Goal: Information Seeking & Learning: Understand process/instructions

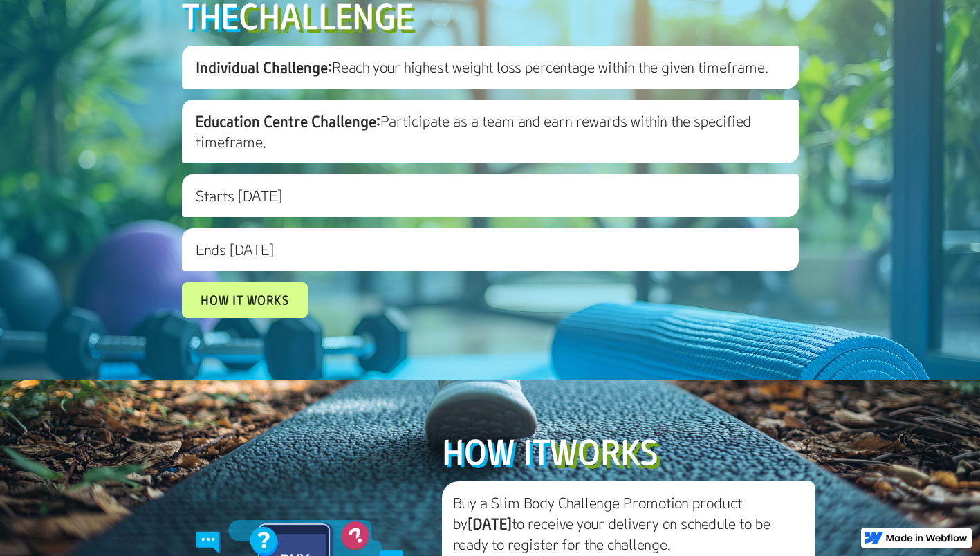
scroll to position [579, 0]
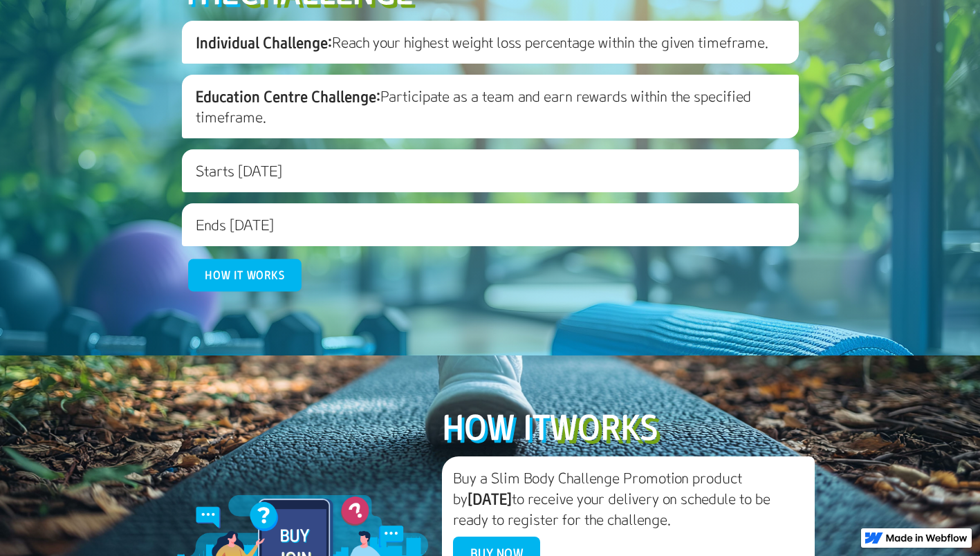
click at [281, 292] on link "How it works" at bounding box center [244, 275] width 113 height 32
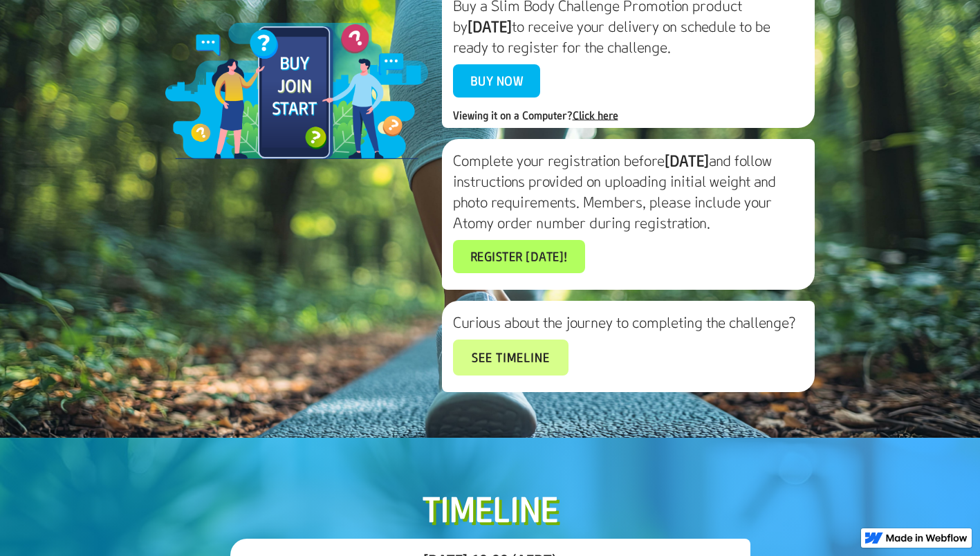
scroll to position [1059, 0]
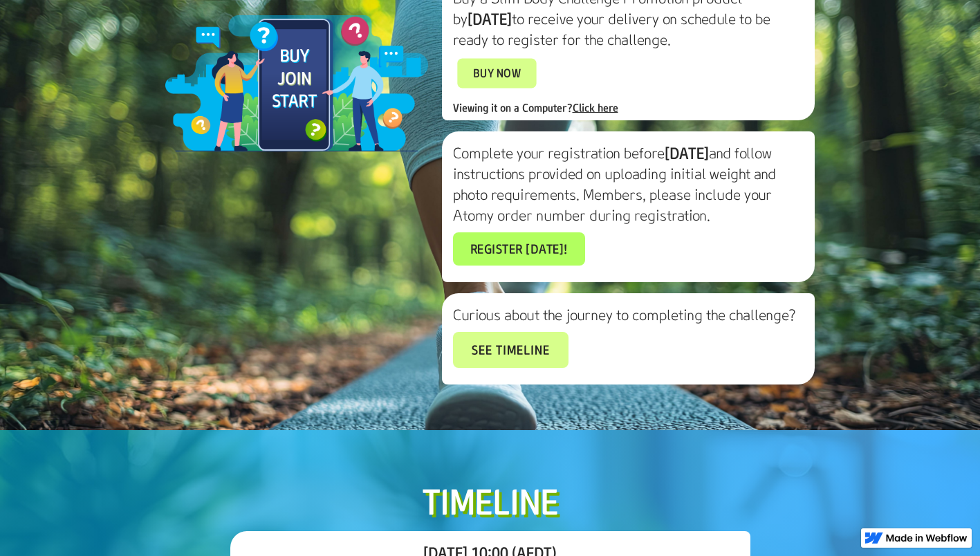
click at [517, 88] on link "Buy Now" at bounding box center [496, 73] width 79 height 30
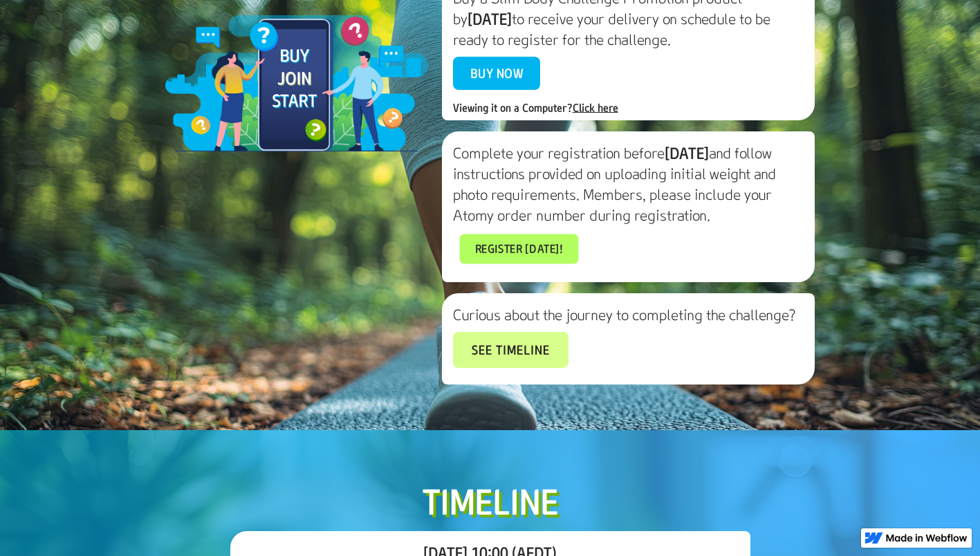
click at [519, 263] on link "Register [DATE]!" at bounding box center [518, 249] width 119 height 30
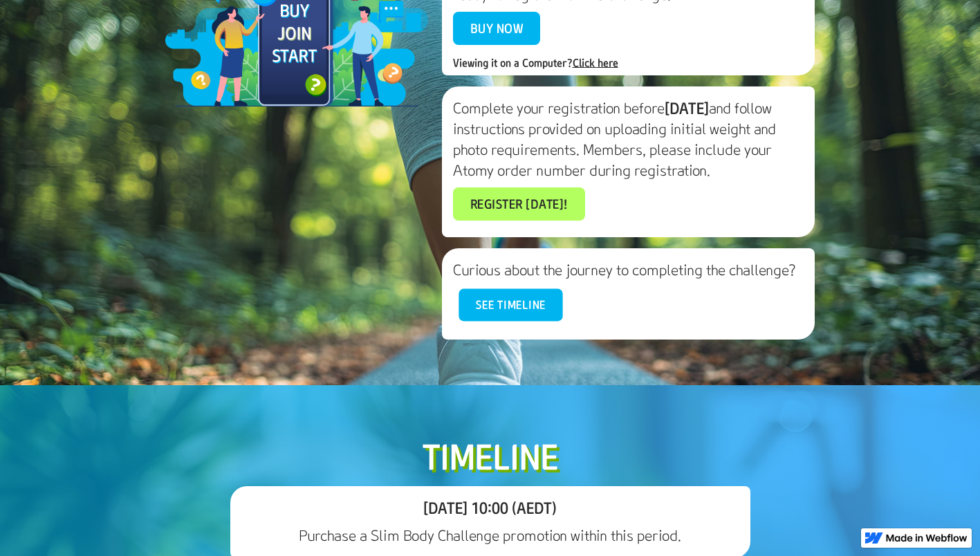
click at [510, 322] on link "See timeline" at bounding box center [510, 305] width 104 height 32
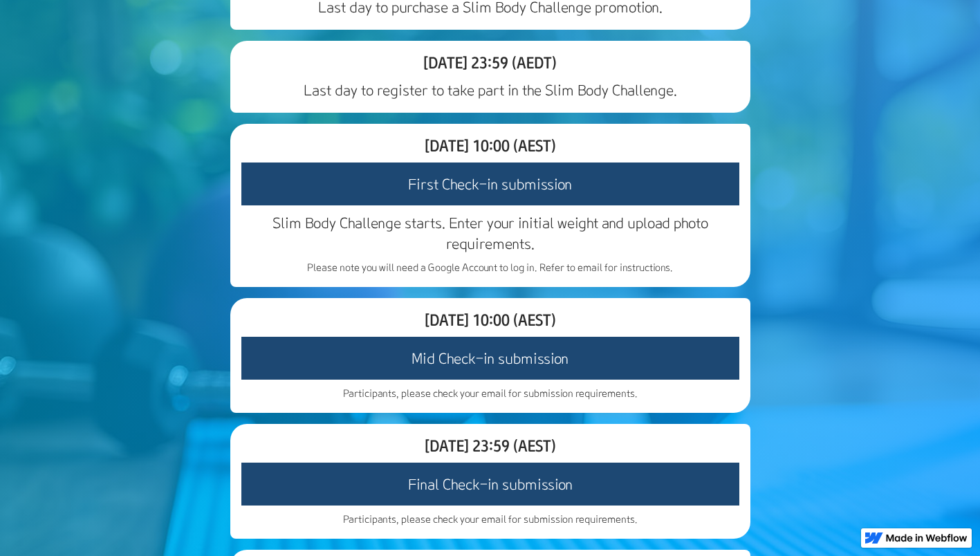
scroll to position [1717, 0]
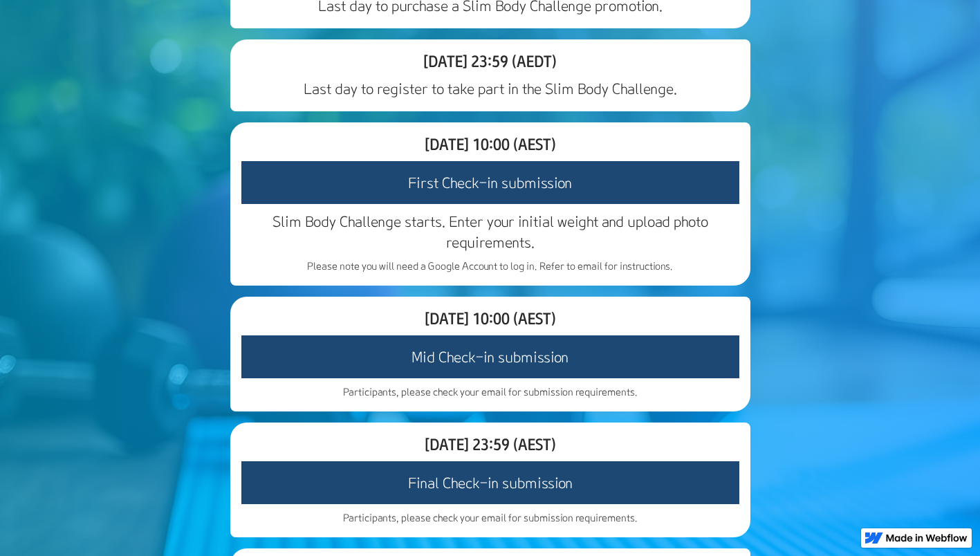
click at [536, 204] on h3 "First Check-in submission" at bounding box center [490, 182] width 498 height 43
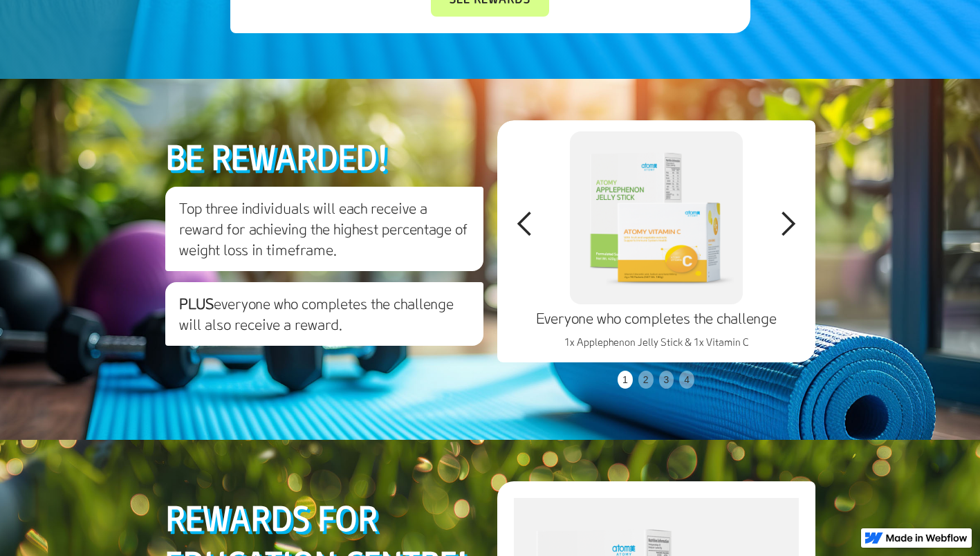
scroll to position [2429, 0]
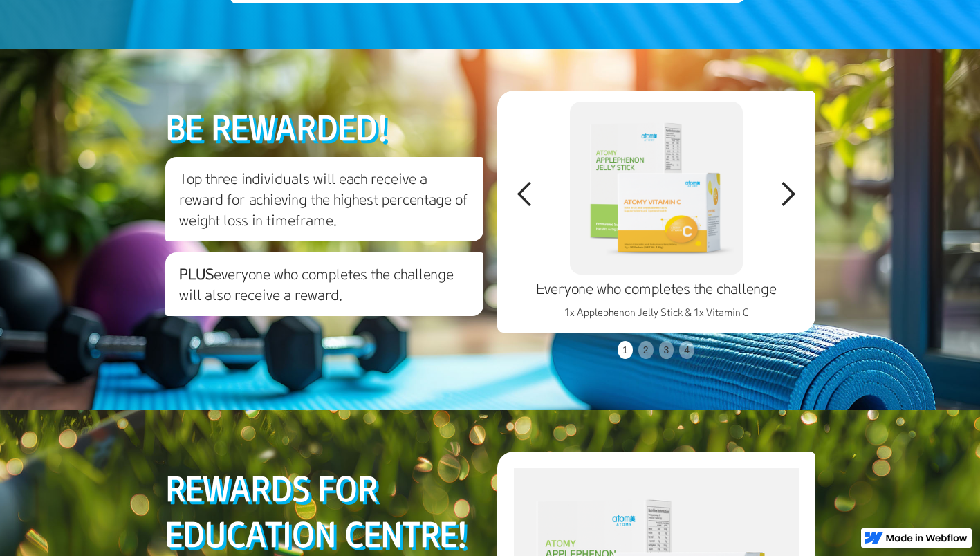
click at [800, 208] on div "next slide" at bounding box center [788, 194] width 28 height 28
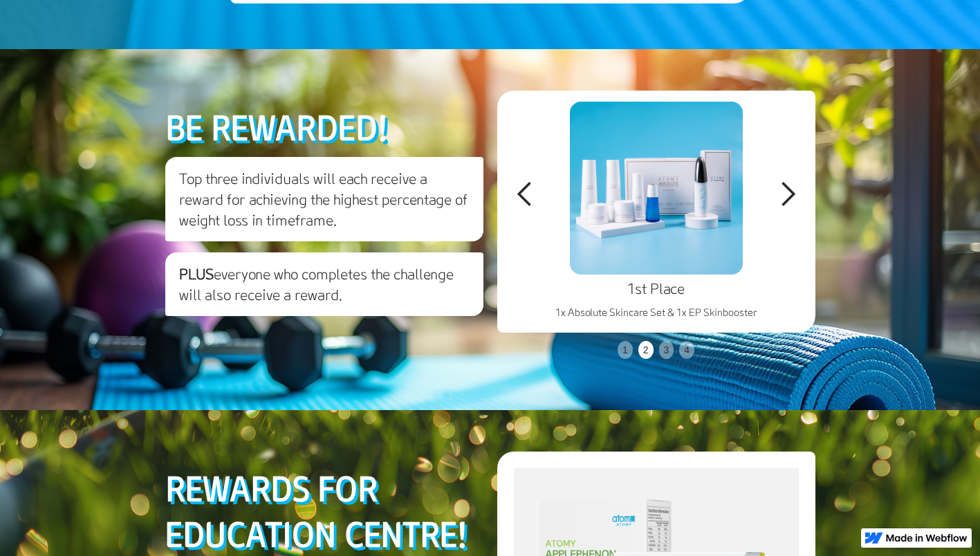
click at [509, 298] on div "previous slide" at bounding box center [524, 194] width 55 height 207
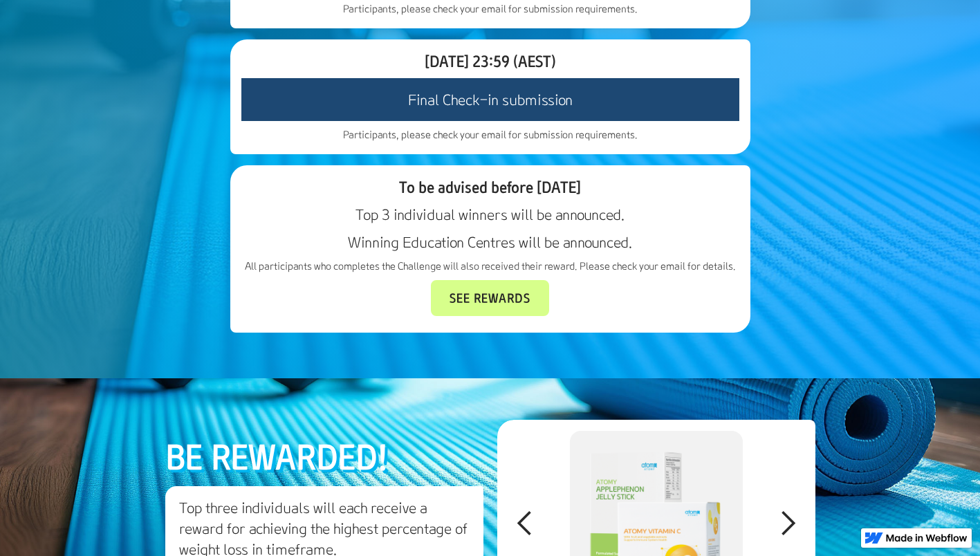
scroll to position [2130, 0]
